Goal: Task Accomplishment & Management: Use online tool/utility

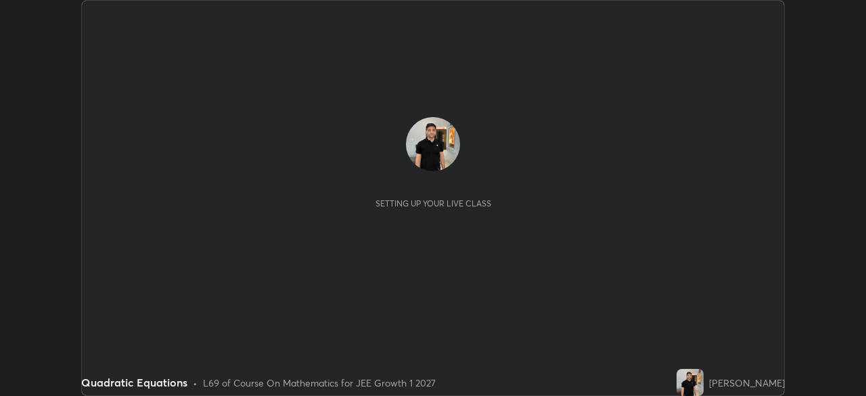
scroll to position [396, 866]
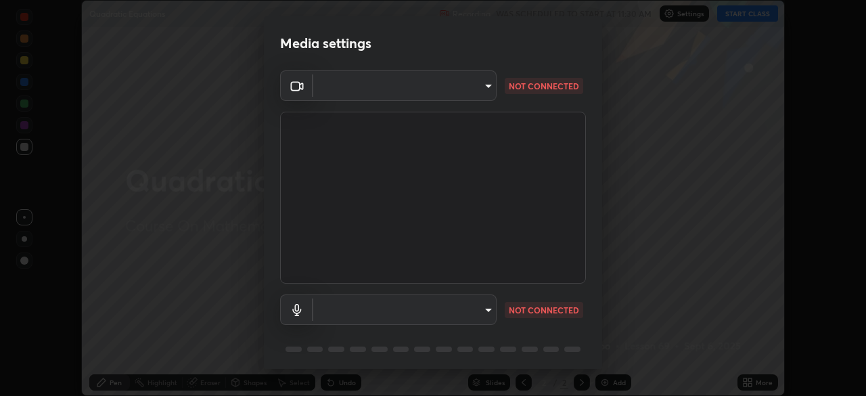
type input "1f9a14f4e709457ebf112205797e18a3e67481265364eba5019e6b99b7ce7553"
type input "communications"
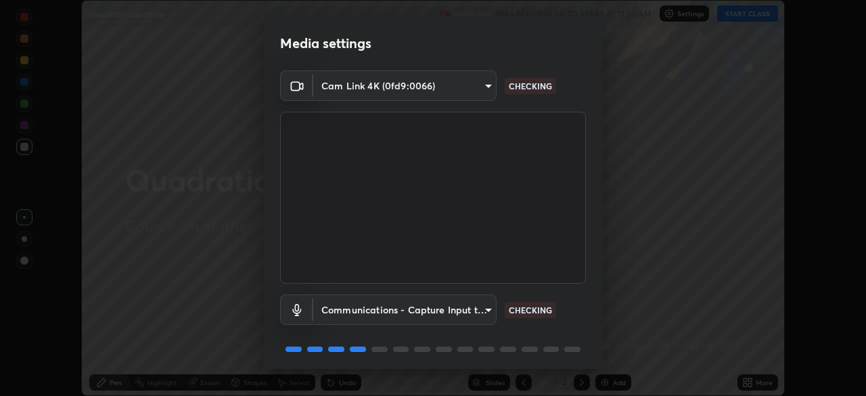
scroll to position [48, 0]
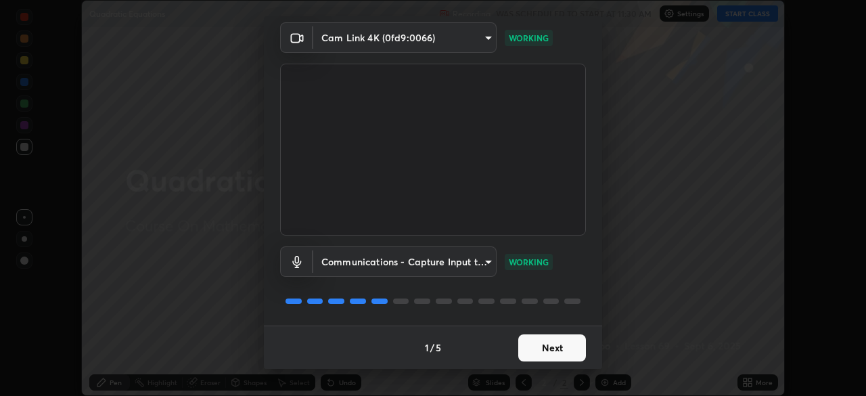
click at [552, 344] on button "Next" at bounding box center [552, 347] width 68 height 27
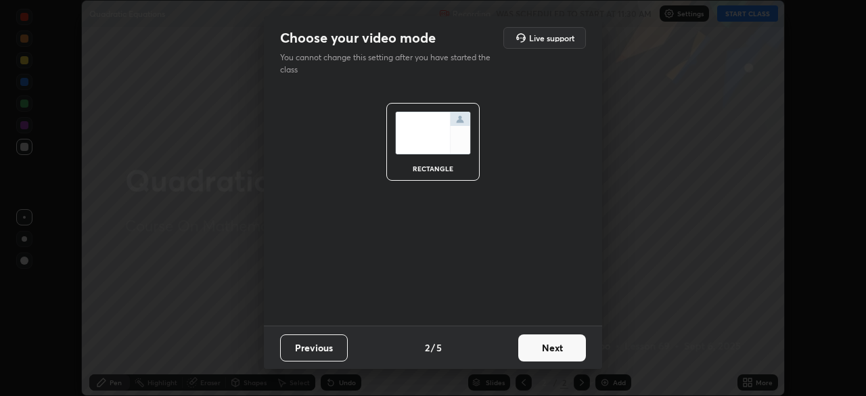
scroll to position [0, 0]
click at [552, 349] on button "Next" at bounding box center [552, 347] width 68 height 27
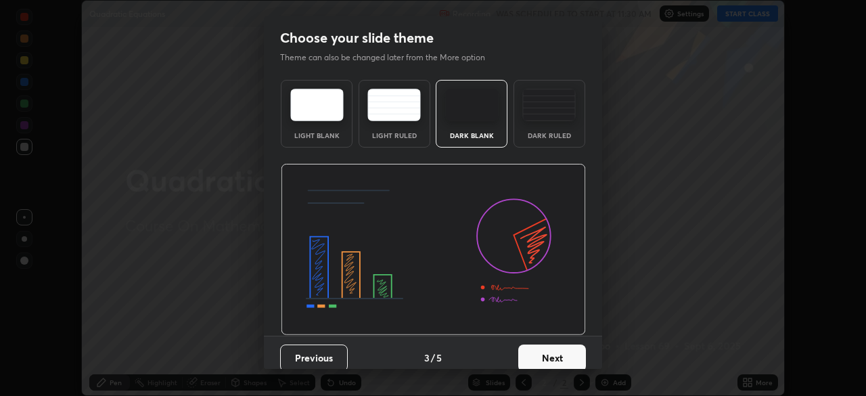
click at [545, 361] on button "Next" at bounding box center [552, 357] width 68 height 27
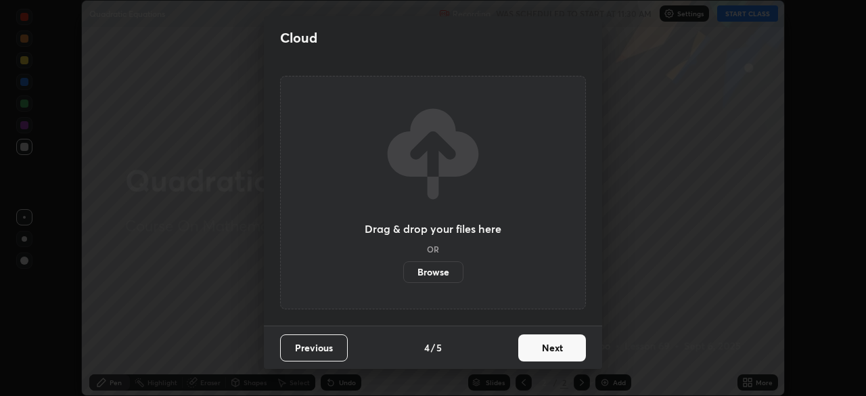
click at [554, 350] on button "Next" at bounding box center [552, 347] width 68 height 27
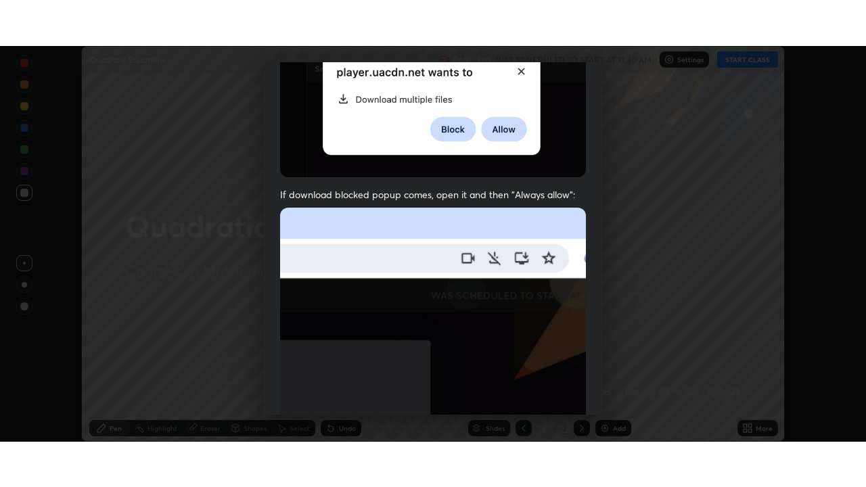
scroll to position [324, 0]
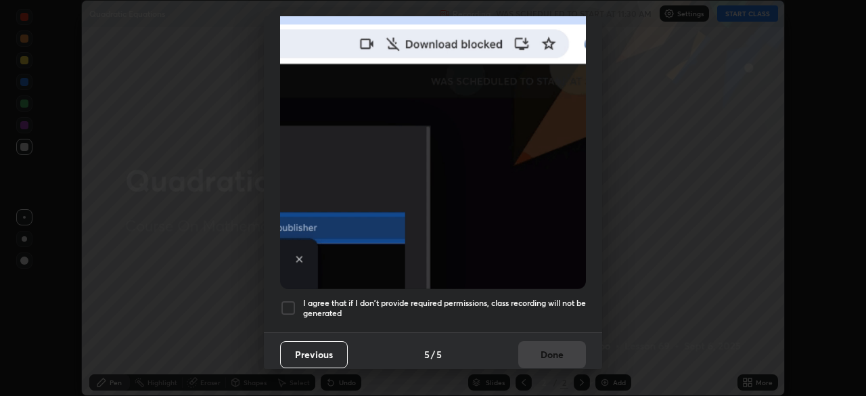
click at [290, 301] on div at bounding box center [288, 308] width 16 height 16
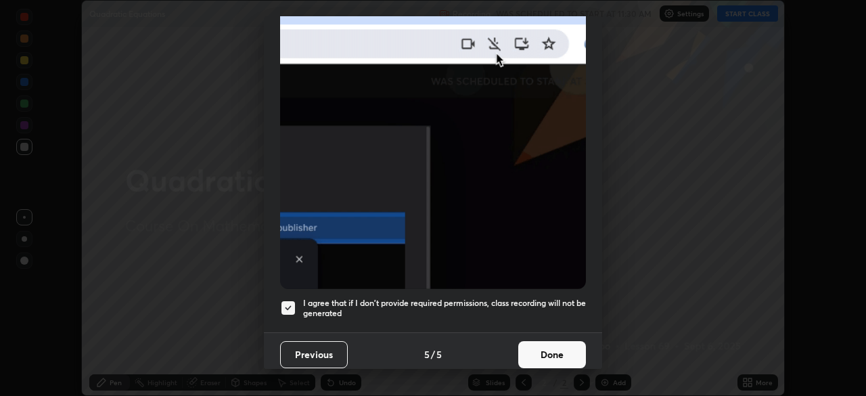
click at [552, 351] on button "Done" at bounding box center [552, 354] width 68 height 27
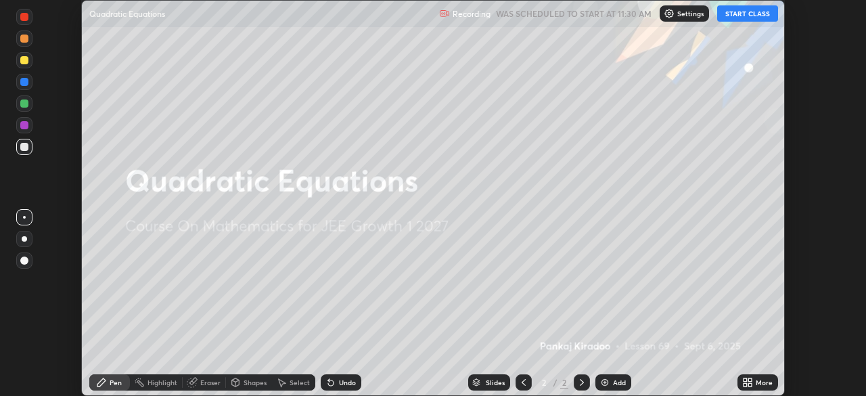
click at [749, 383] on icon at bounding box center [750, 384] width 3 height 3
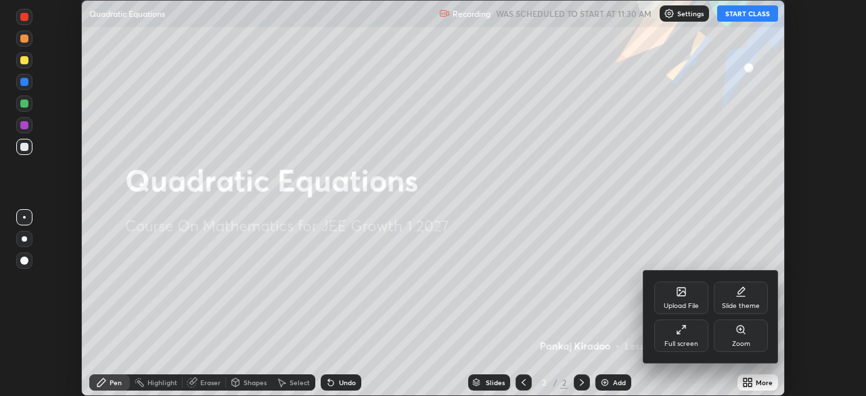
click at [689, 334] on div "Full screen" at bounding box center [681, 335] width 54 height 32
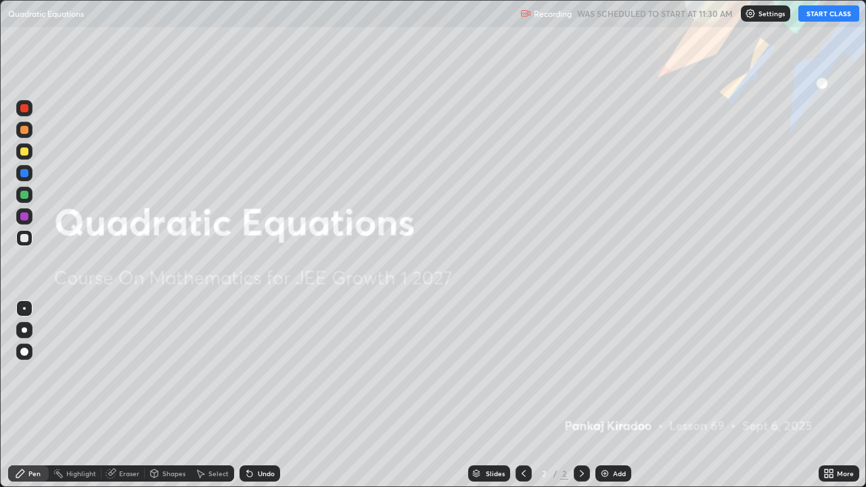
click at [828, 15] on button "START CLASS" at bounding box center [829, 13] width 61 height 16
click at [611, 395] on div "Add" at bounding box center [614, 474] width 36 height 16
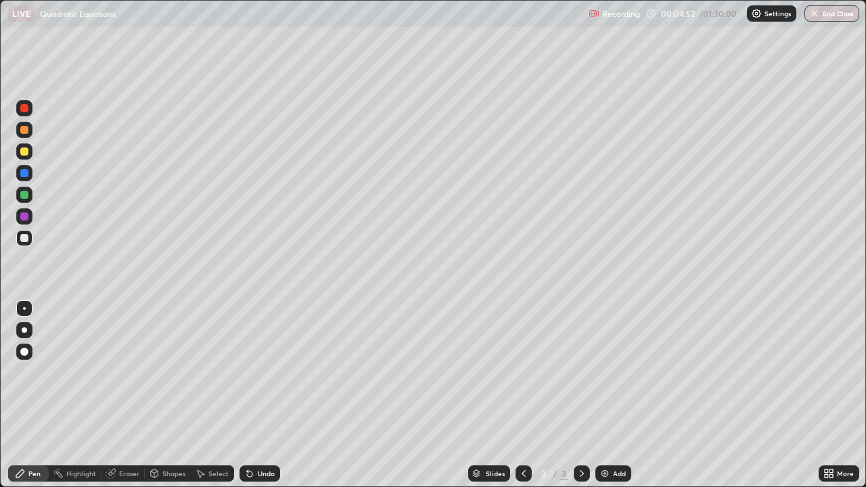
click at [26, 152] on div at bounding box center [24, 152] width 8 height 8
click at [616, 395] on div "Add" at bounding box center [619, 473] width 13 height 7
click at [611, 395] on div "Add" at bounding box center [614, 474] width 36 height 16
click at [523, 395] on icon at bounding box center [523, 473] width 11 height 11
click at [613, 395] on div "Add" at bounding box center [614, 474] width 36 height 16
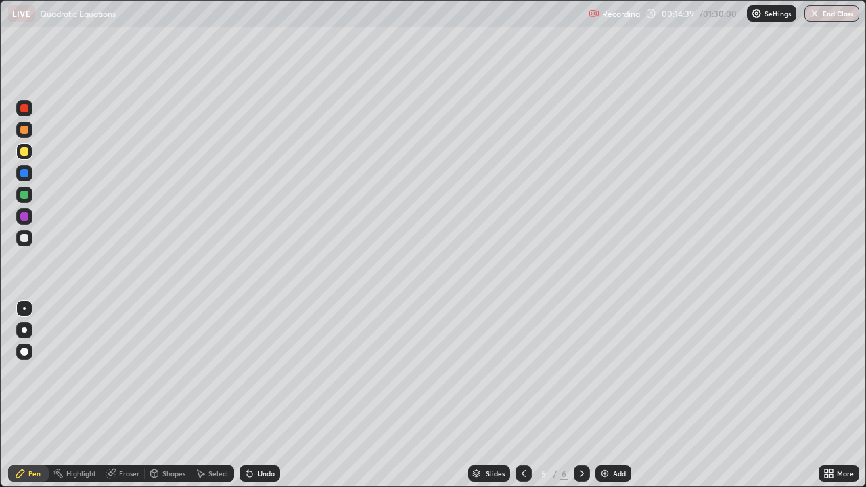
click at [26, 154] on div at bounding box center [24, 152] width 8 height 8
click at [30, 239] on div at bounding box center [24, 238] width 16 height 16
click at [618, 395] on div "Add" at bounding box center [619, 473] width 13 height 7
click at [265, 395] on div "Undo" at bounding box center [266, 473] width 17 height 7
click at [29, 157] on div at bounding box center [24, 151] width 16 height 16
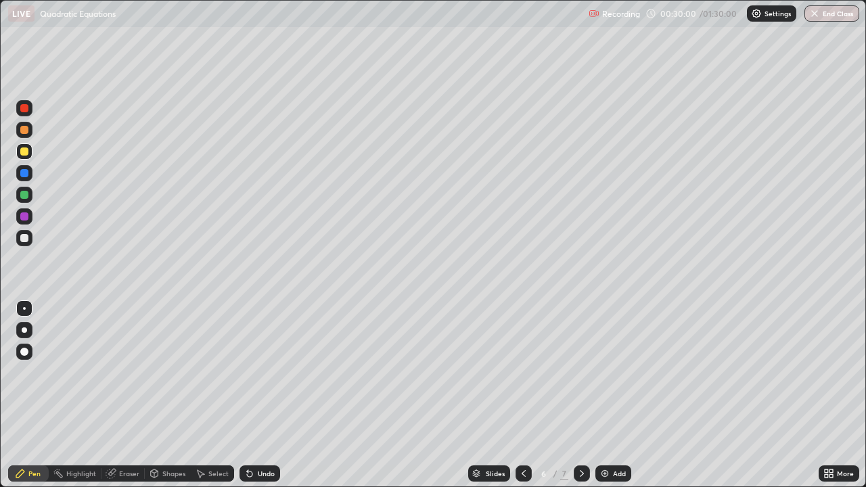
click at [23, 248] on div at bounding box center [24, 238] width 16 height 22
click at [22, 245] on div at bounding box center [24, 238] width 16 height 16
click at [123, 395] on div "Eraser" at bounding box center [129, 473] width 20 height 7
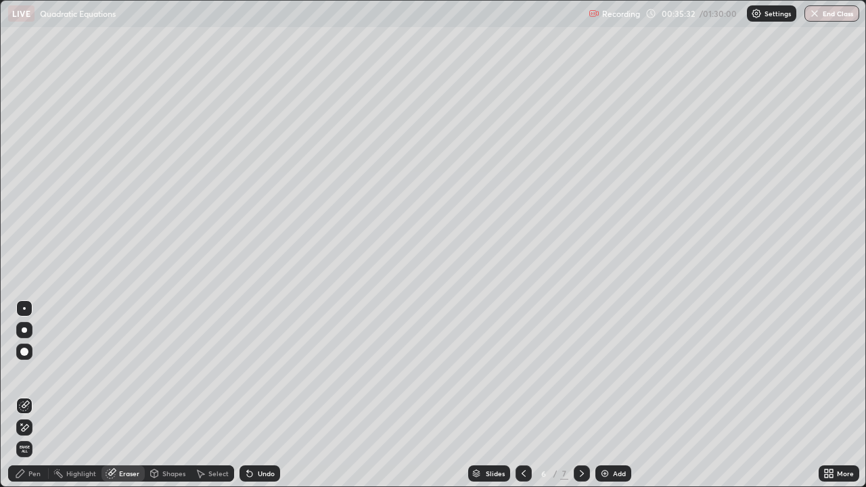
click at [34, 395] on div "Pen" at bounding box center [34, 473] width 12 height 7
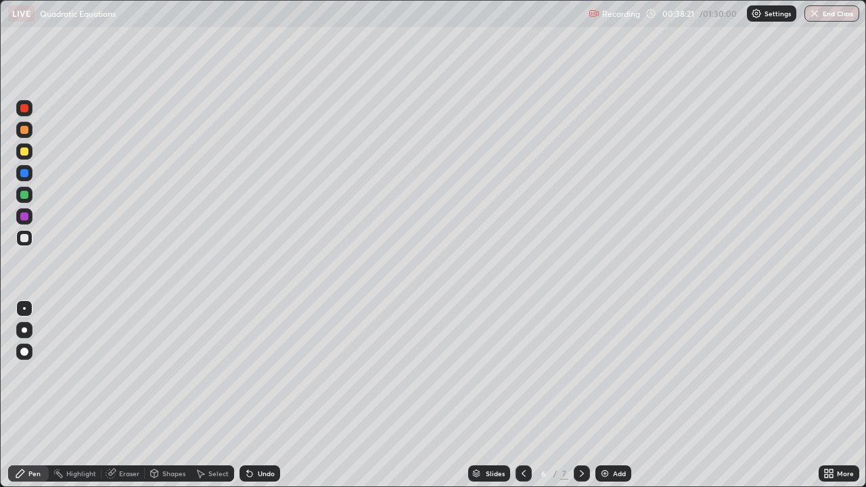
click at [261, 395] on div "Undo" at bounding box center [266, 473] width 17 height 7
click at [262, 395] on div "Undo" at bounding box center [266, 473] width 17 height 7
click at [261, 395] on div "Undo" at bounding box center [266, 473] width 17 height 7
click at [263, 395] on div "Undo" at bounding box center [266, 473] width 17 height 7
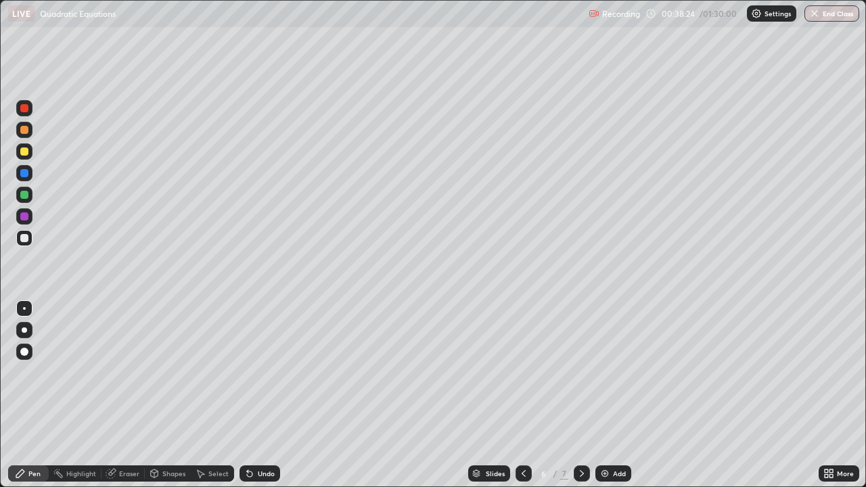
click at [263, 395] on div "Undo" at bounding box center [266, 473] width 17 height 7
click at [261, 395] on div "Undo" at bounding box center [260, 474] width 41 height 16
click at [613, 395] on div "Add" at bounding box center [619, 473] width 13 height 7
click at [23, 154] on div at bounding box center [24, 152] width 8 height 8
click at [258, 395] on div "Undo" at bounding box center [266, 473] width 17 height 7
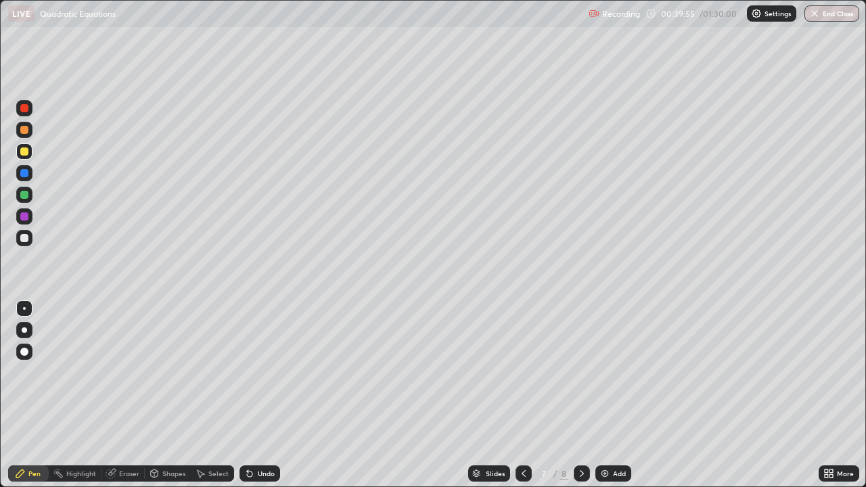
click at [259, 395] on div "Undo" at bounding box center [266, 473] width 17 height 7
click at [261, 395] on div "Undo" at bounding box center [266, 473] width 17 height 7
click at [255, 395] on div "Undo" at bounding box center [260, 474] width 41 height 16
click at [25, 196] on div at bounding box center [24, 195] width 8 height 8
click at [262, 395] on div "Undo" at bounding box center [266, 473] width 17 height 7
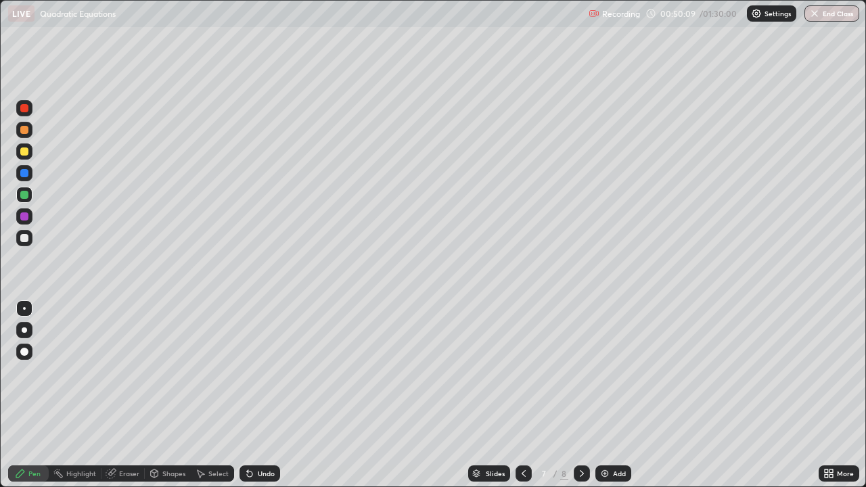
click at [613, 395] on div "Add" at bounding box center [619, 473] width 13 height 7
click at [521, 395] on icon at bounding box center [523, 473] width 11 height 11
click at [613, 395] on div "Add" at bounding box center [619, 473] width 13 height 7
click at [26, 132] on div at bounding box center [24, 130] width 8 height 8
click at [257, 395] on div "Undo" at bounding box center [260, 474] width 41 height 16
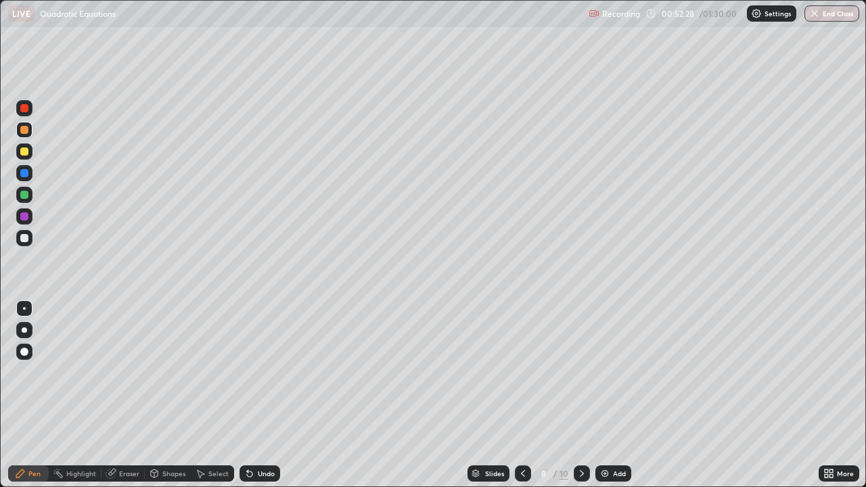
click at [24, 194] on div at bounding box center [24, 195] width 8 height 8
click at [613, 395] on div "Add" at bounding box center [619, 473] width 13 height 7
click at [25, 151] on div at bounding box center [24, 152] width 8 height 8
click at [24, 240] on div at bounding box center [24, 238] width 8 height 8
click at [248, 395] on icon at bounding box center [249, 474] width 5 height 5
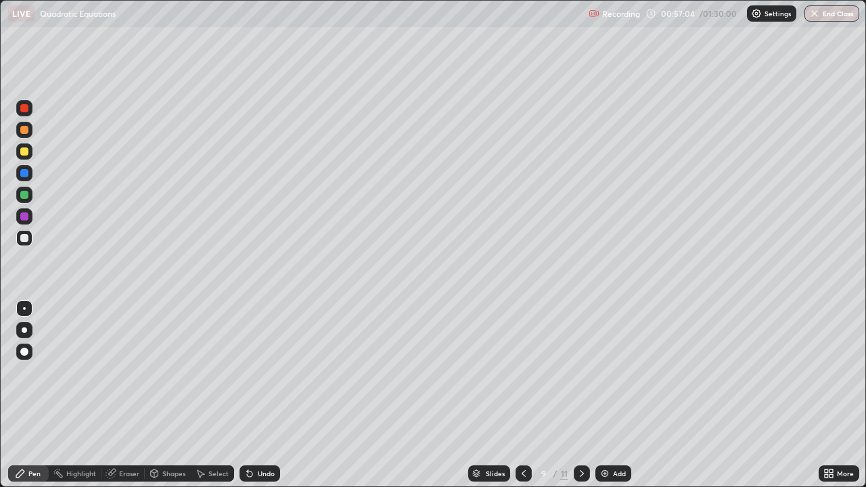
click at [261, 395] on div "Undo" at bounding box center [260, 474] width 41 height 16
click at [113, 395] on icon at bounding box center [111, 473] width 11 height 11
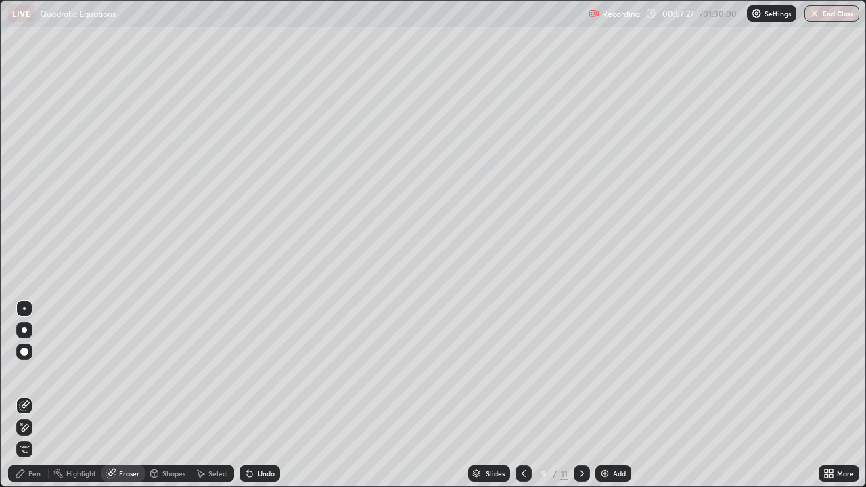
click at [34, 395] on div "Pen" at bounding box center [34, 473] width 12 height 7
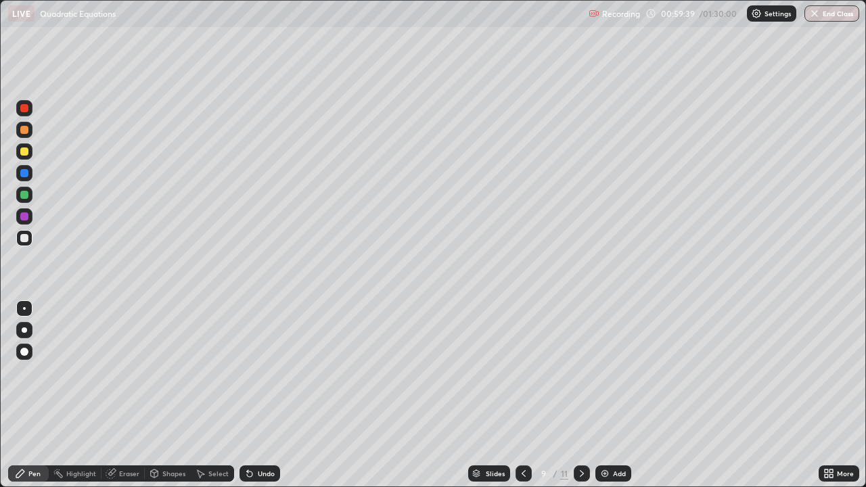
click at [122, 395] on div "Eraser" at bounding box center [123, 474] width 43 height 16
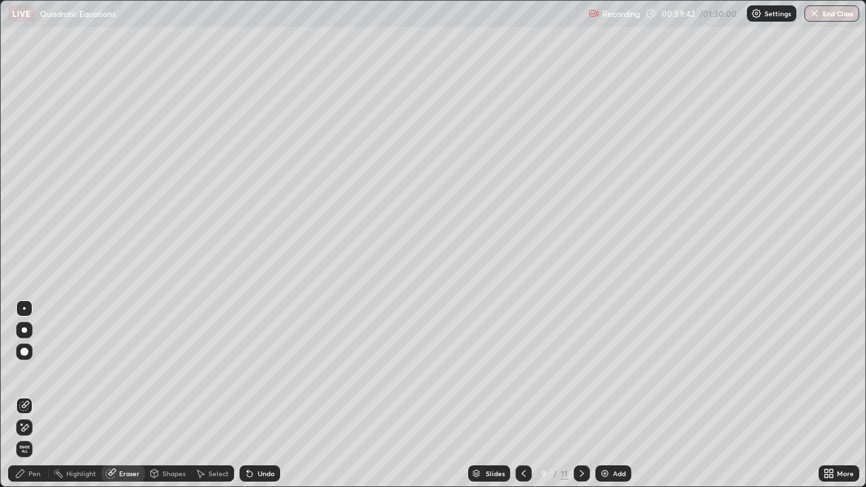
click at [37, 395] on div "Pen" at bounding box center [28, 474] width 41 height 16
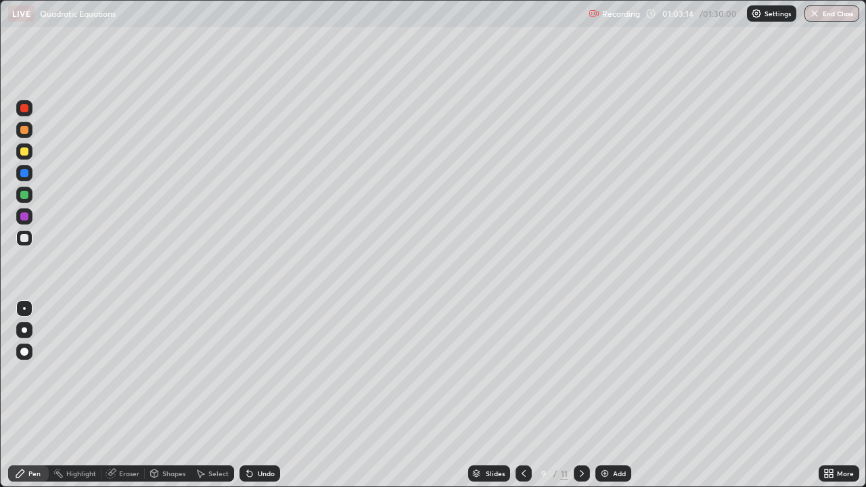
click at [607, 395] on img at bounding box center [605, 473] width 11 height 11
click at [24, 154] on div at bounding box center [24, 152] width 8 height 8
click at [24, 197] on div at bounding box center [24, 195] width 8 height 8
click at [25, 219] on div at bounding box center [24, 217] width 8 height 8
click at [619, 395] on div "Add" at bounding box center [619, 473] width 13 height 7
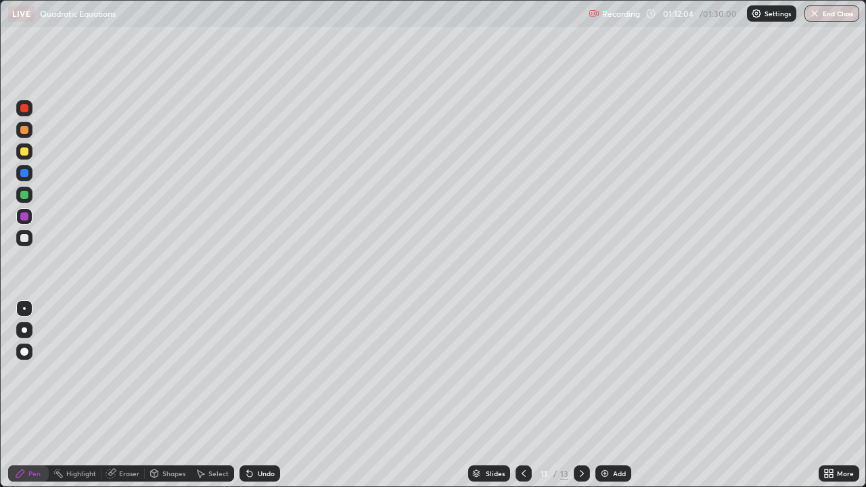
click at [528, 395] on div at bounding box center [524, 474] width 16 height 16
click at [610, 395] on div "Add" at bounding box center [614, 474] width 36 height 16
click at [26, 132] on div at bounding box center [24, 130] width 8 height 8
click at [816, 15] on img "button" at bounding box center [814, 13] width 11 height 11
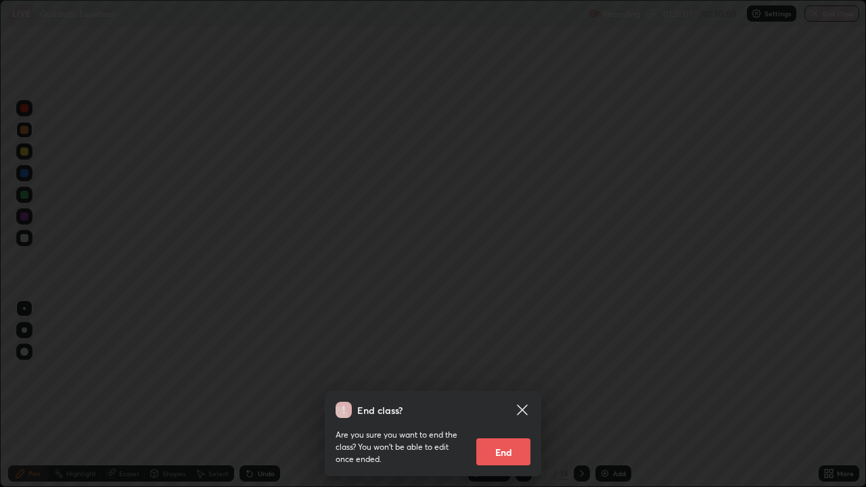
click at [511, 395] on button "End" at bounding box center [503, 452] width 54 height 27
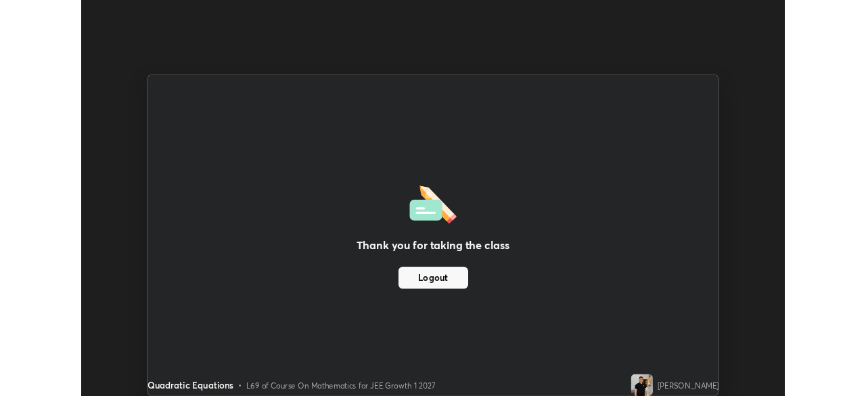
scroll to position [67285, 66815]
